Goal: Book appointment/travel/reservation

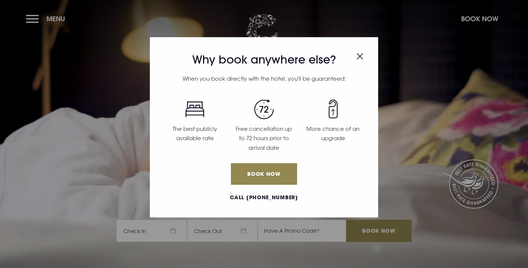
click at [57, 19] on div "Why book anywhere else? When you book directly with the hotel, you'll be guaran…" at bounding box center [264, 134] width 528 height 268
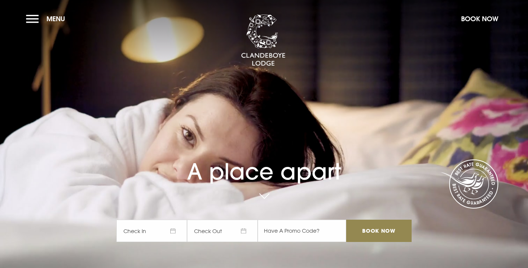
click at [57, 19] on span "Menu" at bounding box center [55, 18] width 19 height 9
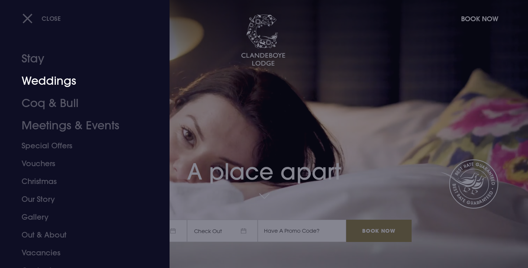
click at [62, 73] on link "Weddings" at bounding box center [80, 81] width 117 height 22
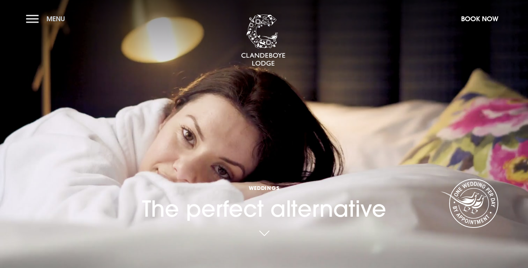
click at [57, 20] on span "Menu" at bounding box center [55, 18] width 19 height 9
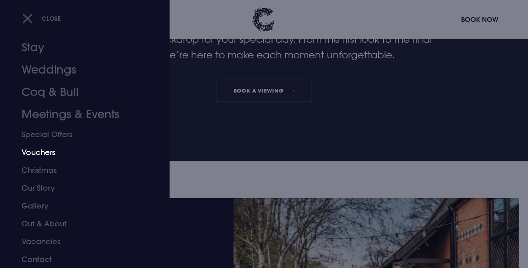
scroll to position [359, 0]
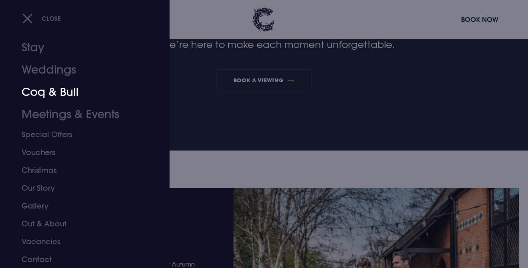
click at [69, 95] on link "Coq & Bull" at bounding box center [80, 92] width 117 height 22
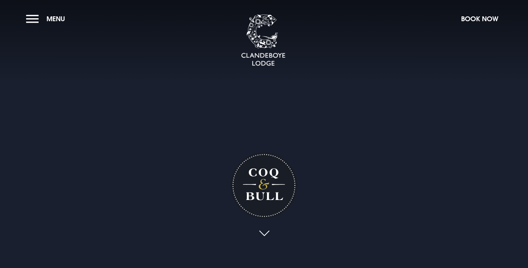
click at [68, 98] on video "Your browser does not support the video tag." at bounding box center [264, 134] width 528 height 264
click at [472, 18] on button "Book Now" at bounding box center [479, 19] width 45 height 16
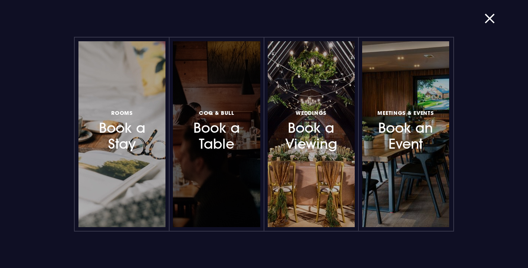
click at [216, 142] on h3 "Coq & Bull Book a Table" at bounding box center [216, 130] width 61 height 44
